Goal: Check status: Check status

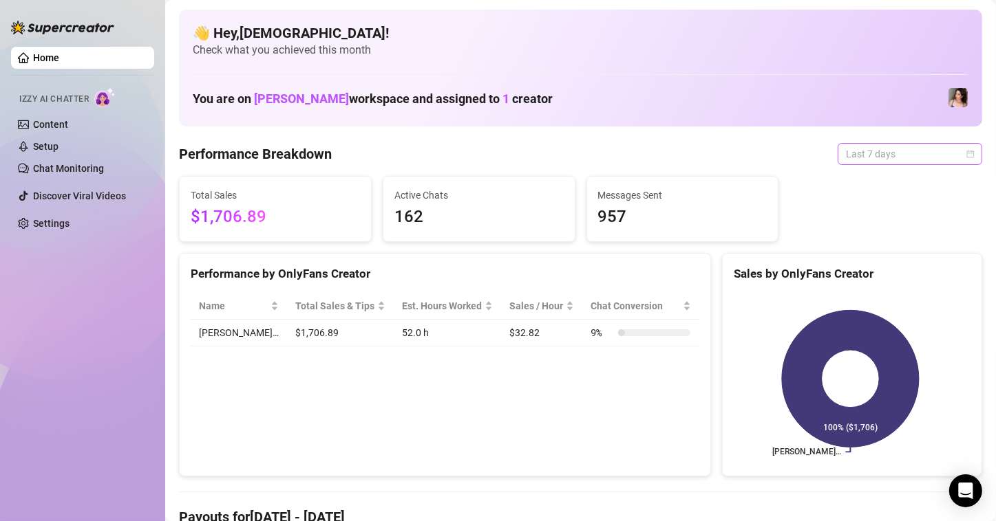
click at [846, 156] on span "Last 7 days" at bounding box center [910, 154] width 128 height 21
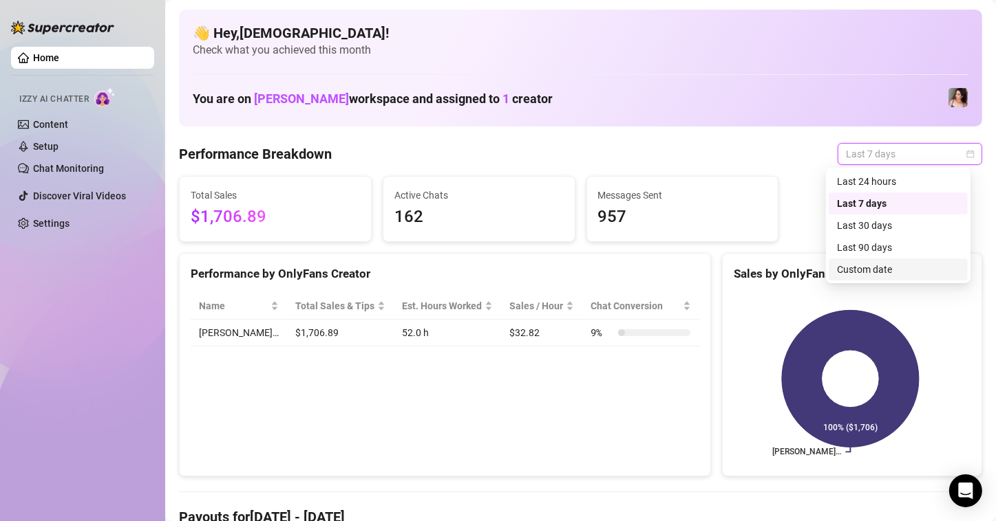
click at [857, 268] on div "Custom date" at bounding box center [898, 269] width 122 height 15
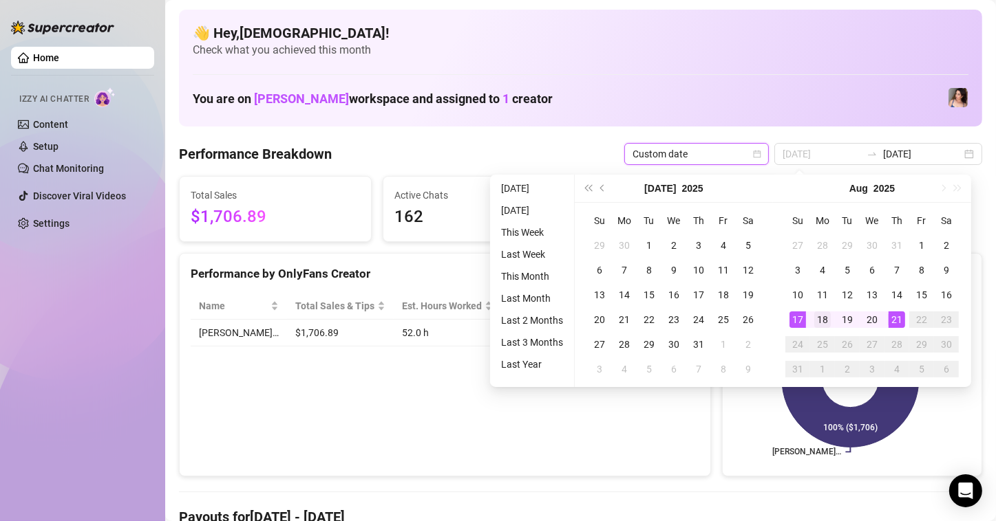
type input "[DATE]"
click at [822, 317] on div "18" at bounding box center [822, 320] width 17 height 17
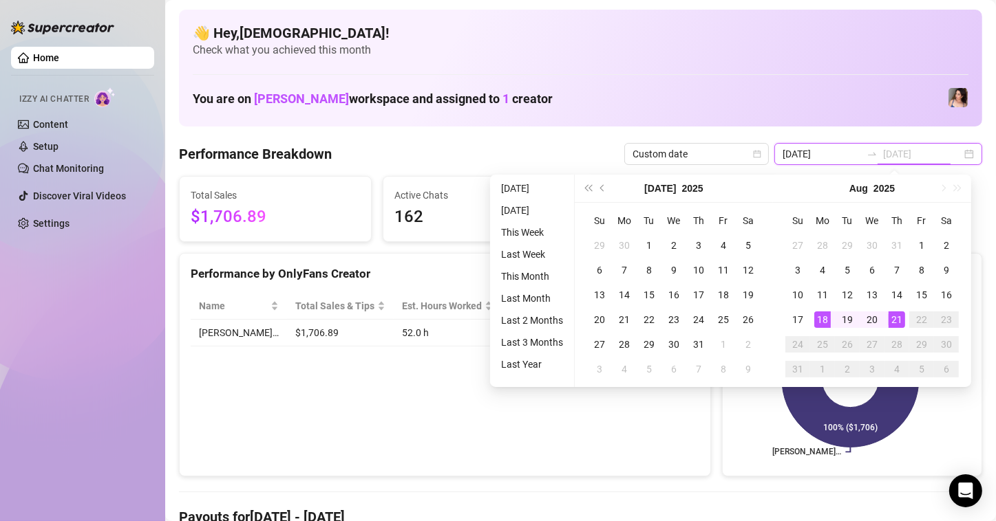
type input "[DATE]"
click at [902, 319] on div "21" at bounding box center [896, 320] width 17 height 17
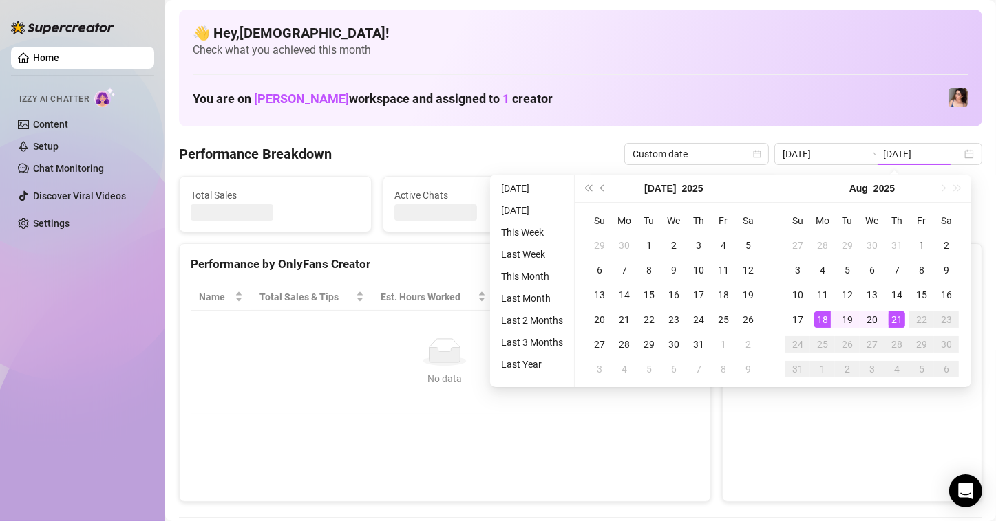
type input "[DATE]"
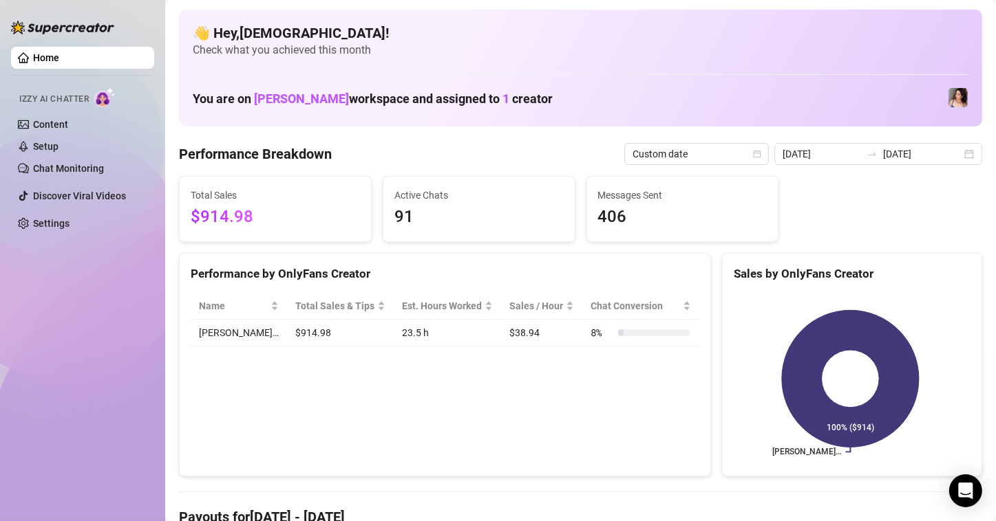
scroll to position [344, 0]
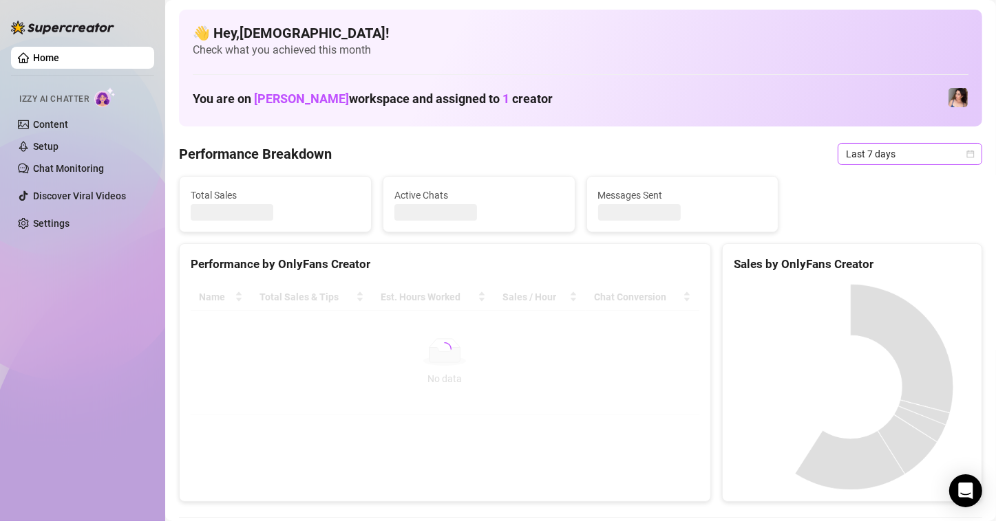
click at [966, 154] on icon "calendar" at bounding box center [970, 154] width 8 height 8
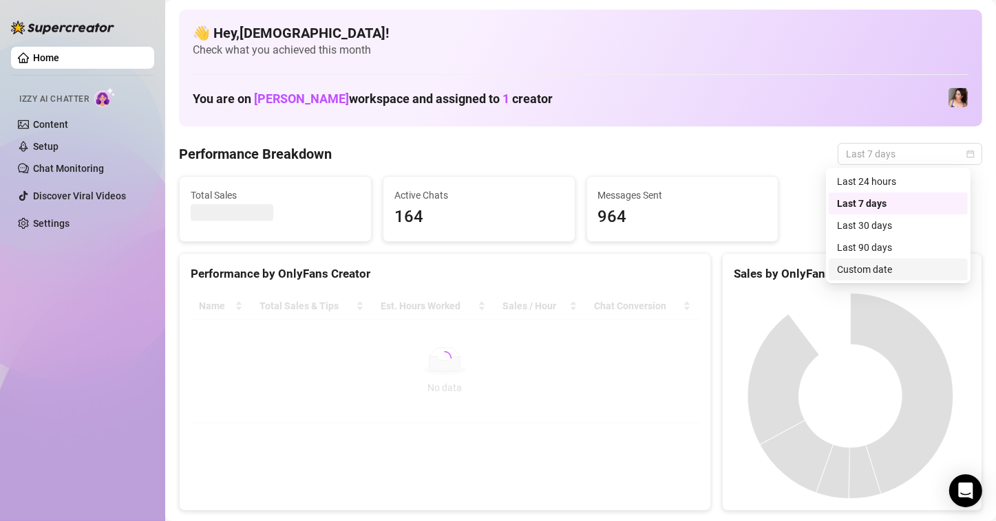
click at [885, 261] on div "Custom date" at bounding box center [897, 270] width 139 height 22
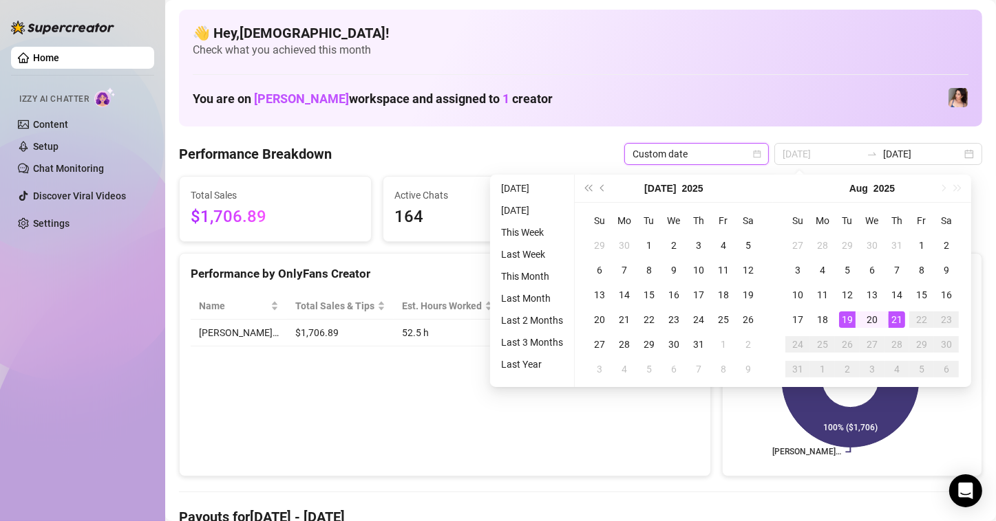
click at [825, 318] on div "18" at bounding box center [822, 320] width 17 height 17
click at [902, 321] on div "21" at bounding box center [896, 320] width 17 height 17
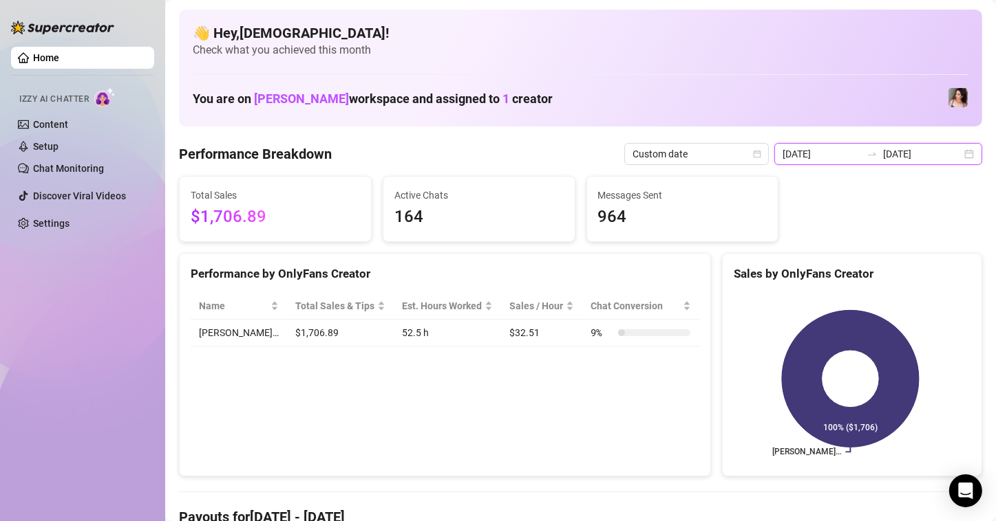
click at [821, 155] on input "[DATE]" at bounding box center [821, 154] width 78 height 15
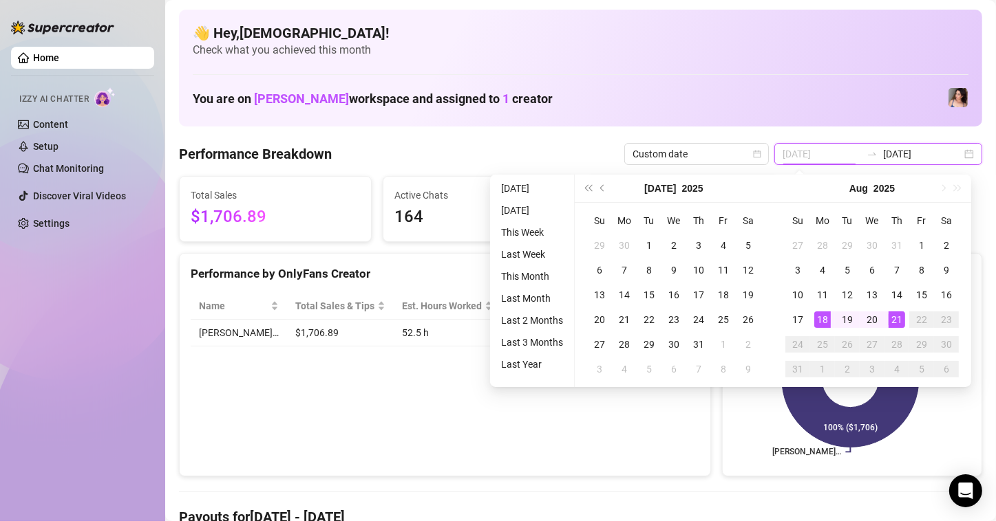
type input "[DATE]"
click at [830, 317] on td "18" at bounding box center [822, 320] width 25 height 25
type input "[DATE]"
click at [894, 319] on div "21" at bounding box center [896, 320] width 17 height 17
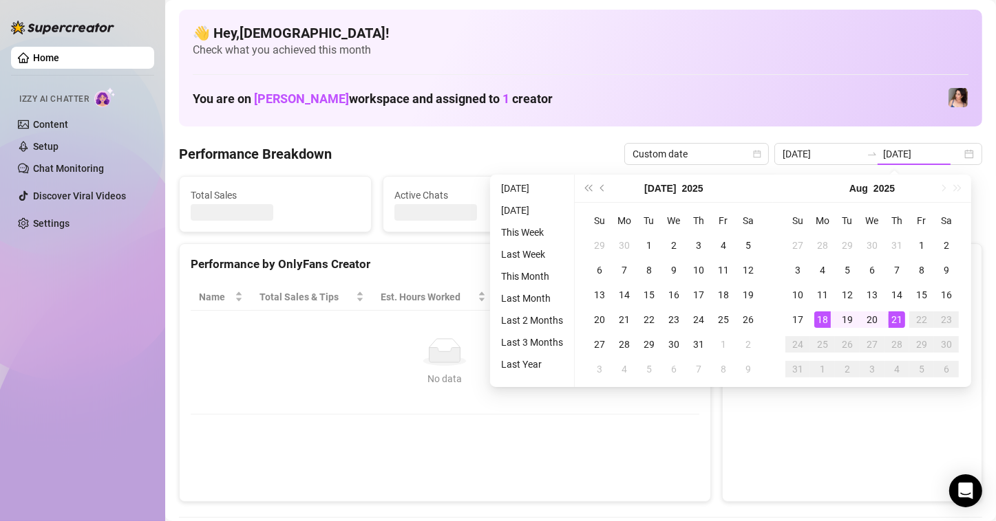
type input "[DATE]"
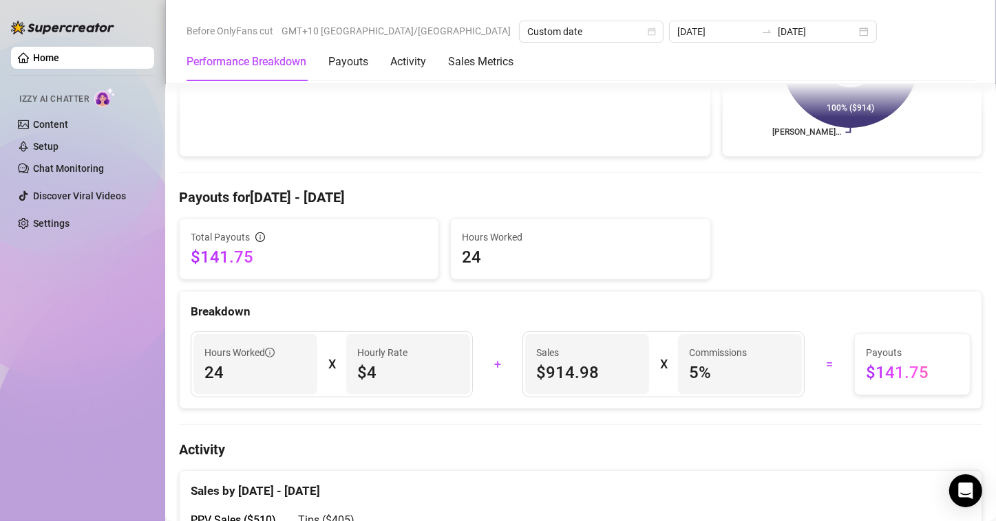
scroll to position [344, 0]
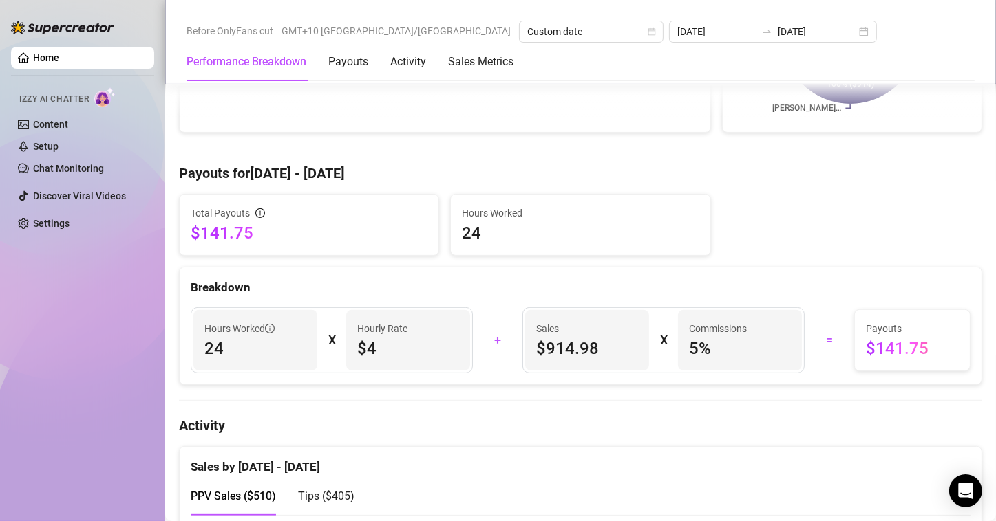
click at [460, 469] on div "Sales by [DATE] - [DATE]" at bounding box center [580, 462] width 779 height 30
